Goal: Information Seeking & Learning: Learn about a topic

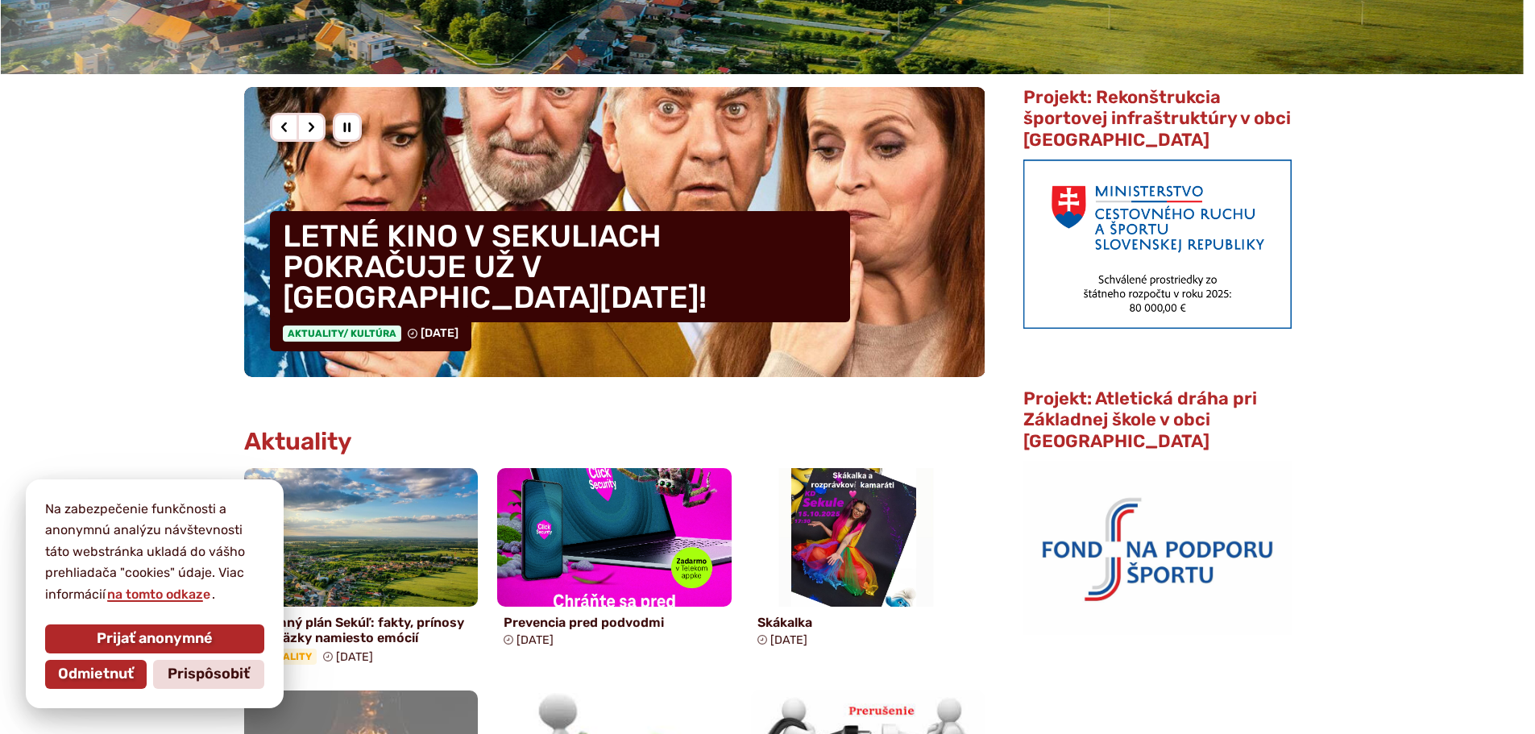
scroll to position [645, 0]
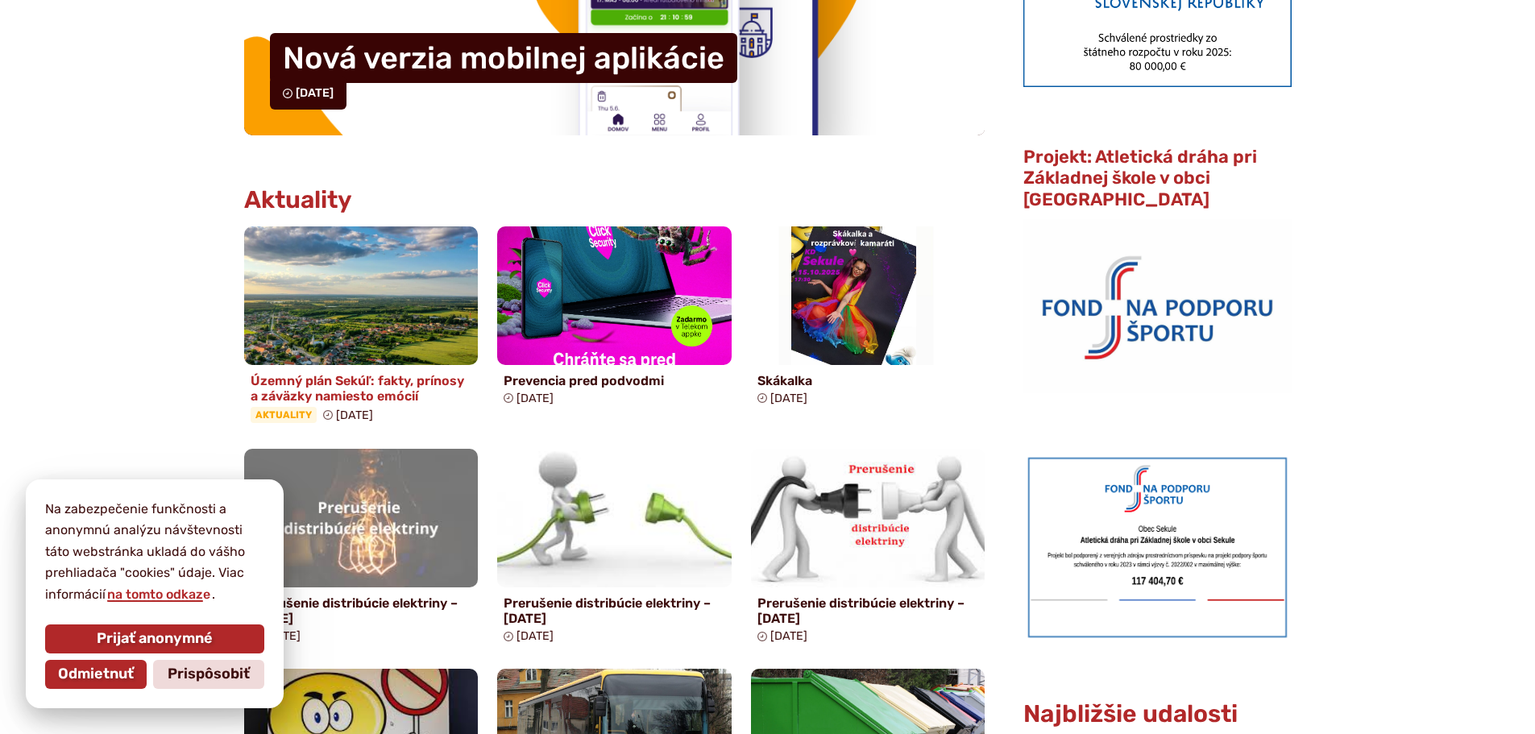
click at [388, 393] on h4 "Územný plán Sekúľ: fakty, prínosy a záväzky namiesto emócií" at bounding box center [362, 388] width 222 height 31
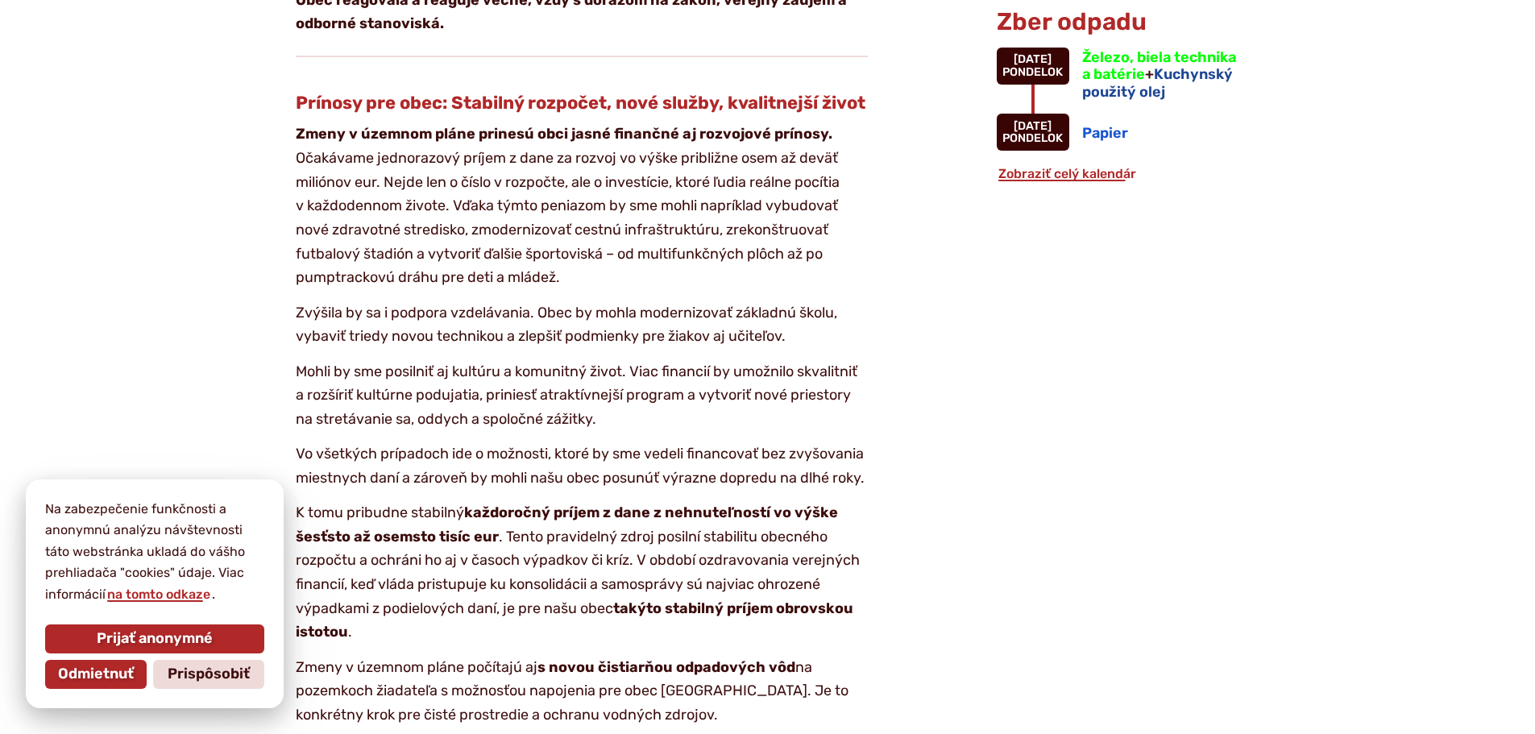
scroll to position [1773, 0]
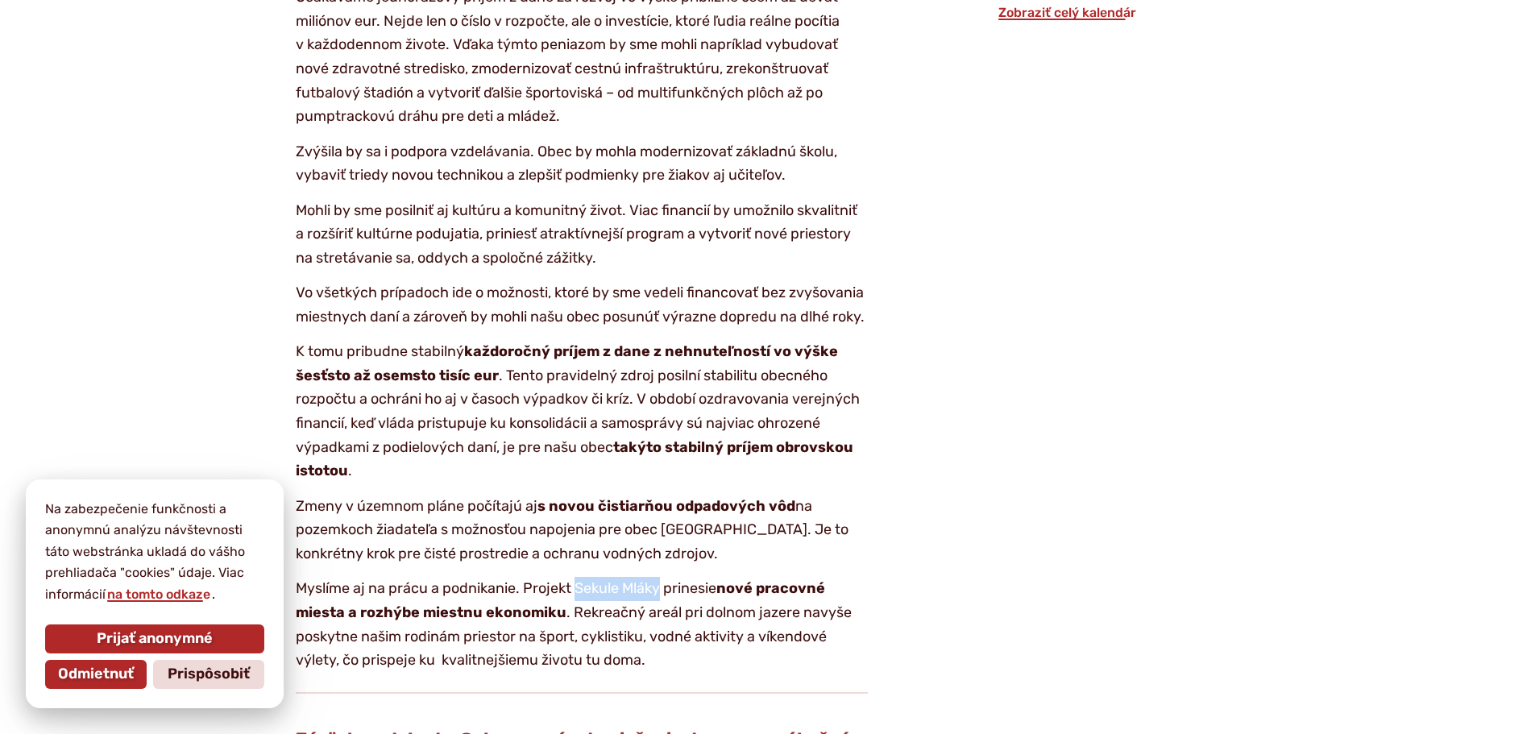
drag, startPoint x: 663, startPoint y: 611, endPoint x: 575, endPoint y: 605, distance: 88.8
click at [575, 605] on p "Myslíme aj na prácu a podnikanie. Projekt Sekule Mláky prinesie nové pracovné m…" at bounding box center [582, 625] width 572 height 96
